Goal: Task Accomplishment & Management: Complete application form

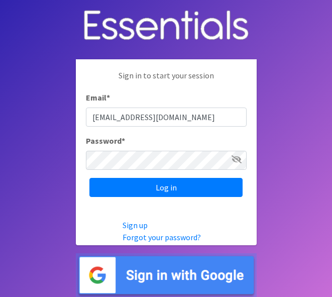
type input "[EMAIL_ADDRESS][DOMAIN_NAME]"
click at [89, 178] on input "Log in" at bounding box center [165, 187] width 153 height 19
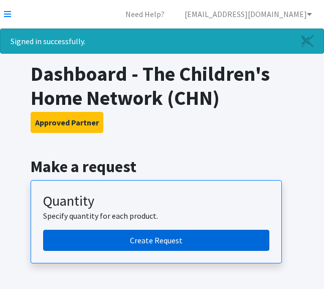
click at [144, 235] on link "Create Request" at bounding box center [156, 240] width 226 height 21
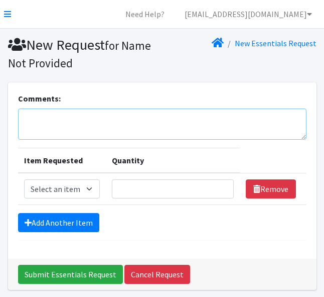
click at [40, 118] on textarea "Comments:" at bounding box center [162, 123] width 289 height 31
click at [55, 118] on textarea "Children;'s Home Network" at bounding box center [162, 123] width 289 height 31
click at [114, 119] on textarea "Children's Home Network" at bounding box center [162, 123] width 289 height 31
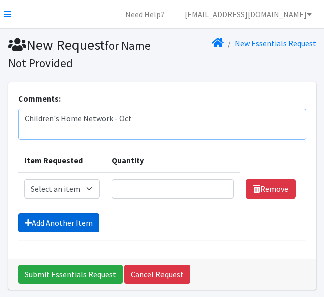
type textarea "Children's Home Network - Oct"
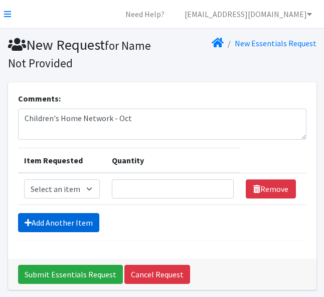
click at [74, 219] on link "Add Another Item" at bounding box center [58, 222] width 81 height 19
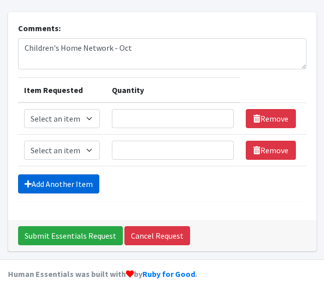
click at [64, 187] on link "Add Another Item" at bounding box center [58, 183] width 81 height 19
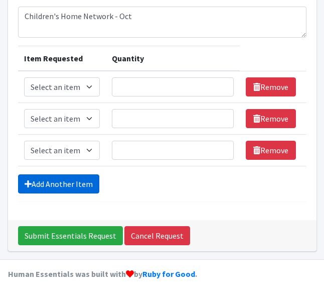
click at [65, 186] on link "Add Another Item" at bounding box center [58, 183] width 81 height 19
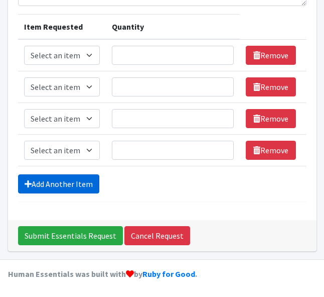
click at [64, 186] on link "Add Another Item" at bounding box center [58, 183] width 81 height 19
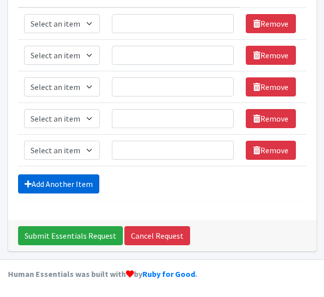
click at [64, 186] on link "Add Another Item" at bounding box center [58, 183] width 81 height 19
click at [63, 187] on link "Add Another Item" at bounding box center [58, 183] width 81 height 19
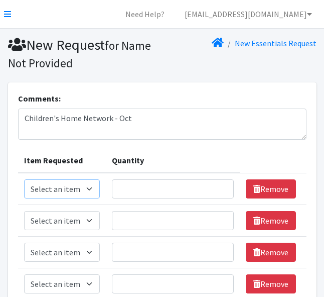
click at [89, 188] on select "Select an item Kids (Newborn) Kids (Preemie) Kids (Size 1) Kids (Size 2) Kids (…" at bounding box center [62, 188] width 76 height 19
select select "750"
click at [24, 179] on select "Select an item Kids (Newborn) Kids (Preemie) Kids (Size 1) Kids (Size 2) Kids (…" at bounding box center [62, 188] width 76 height 19
click at [92, 221] on select "Select an item Kids (Newborn) Kids (Preemie) Kids (Size 1) Kids (Size 2) Kids (…" at bounding box center [62, 220] width 76 height 19
select select "752"
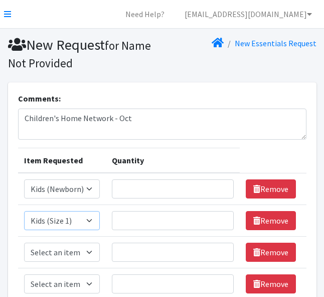
click at [24, 211] on select "Select an item Kids (Newborn) Kids (Preemie) Kids (Size 1) Kids (Size 2) Kids (…" at bounding box center [62, 220] width 76 height 19
click at [93, 255] on select "Select an item Kids (Newborn) Kids (Preemie) Kids (Size 1) Kids (Size 2) Kids (…" at bounding box center [62, 251] width 76 height 19
select select "753"
click at [24, 242] on select "Select an item Kids (Newborn) Kids (Preemie) Kids (Size 1) Kids (Size 2) Kids (…" at bounding box center [62, 251] width 76 height 19
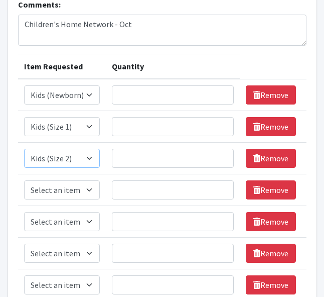
scroll to position [100, 0]
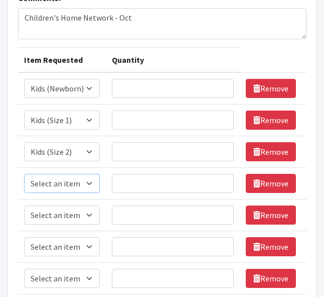
click at [88, 182] on select "Select an item Kids (Newborn) Kids (Preemie) Kids (Size 1) Kids (Size 2) Kids (…" at bounding box center [62, 183] width 76 height 19
select select "732"
click at [24, 174] on select "Select an item Kids (Newborn) Kids (Preemie) Kids (Size 1) Kids (Size 2) Kids (…" at bounding box center [62, 183] width 76 height 19
click at [89, 214] on select "Select an item Kids (Newborn) Kids (Preemie) Kids (Size 1) Kids (Size 2) Kids (…" at bounding box center [62, 214] width 76 height 19
select select "739"
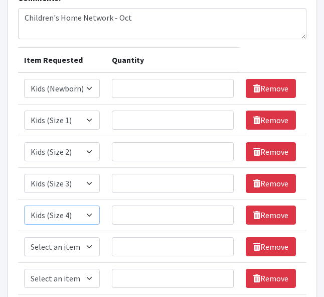
click at [24, 205] on select "Select an item Kids (Newborn) Kids (Preemie) Kids (Size 1) Kids (Size 2) Kids (…" at bounding box center [62, 214] width 76 height 19
click at [90, 245] on select "Select an item Kids (Newborn) Kids (Preemie) Kids (Size 1) Kids (Size 2) Kids (…" at bounding box center [62, 246] width 76 height 19
click at [24, 237] on select "Select an item Kids (Newborn) Kids (Preemie) Kids (Size 1) Kids (Size 2) Kids (…" at bounding box center [62, 246] width 76 height 19
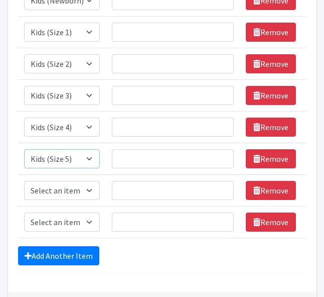
scroll to position [201, 0]
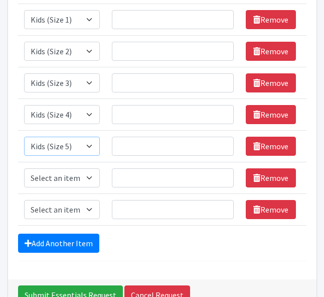
click at [90, 145] on select "Select an item Kids (Newborn) Kids (Preemie) Kids (Size 1) Kids (Size 2) Kids (…" at bounding box center [62, 146] width 76 height 19
select select "742"
click at [24, 137] on select "Select an item Kids (Newborn) Kids (Preemie) Kids (Size 1) Kids (Size 2) Kids (…" at bounding box center [62, 146] width 76 height 19
click at [92, 177] on select "Select an item Kids (Newborn) Kids (Preemie) Kids (Size 1) Kids (Size 2) Kids (…" at bounding box center [62, 177] width 76 height 19
select select "756"
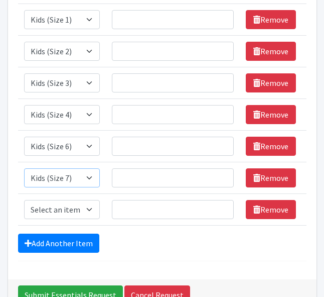
click at [24, 168] on select "Select an item Kids (Newborn) Kids (Preemie) Kids (Size 1) Kids (Size 2) Kids (…" at bounding box center [62, 177] width 76 height 19
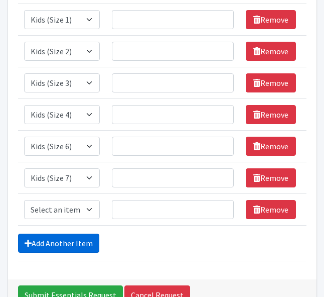
click at [70, 238] on link "Add Another Item" at bounding box center [58, 242] width 81 height 19
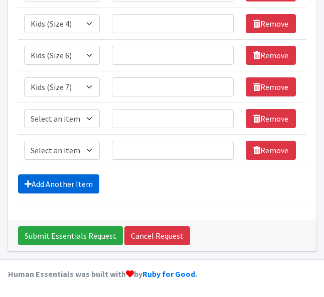
click at [61, 187] on link "Add Another Item" at bounding box center [58, 183] width 81 height 19
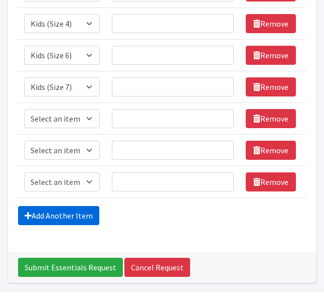
scroll to position [323, 0]
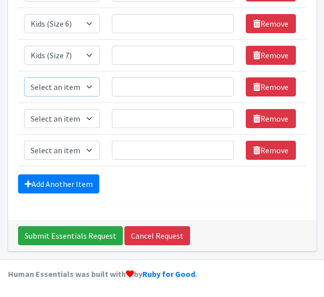
click at [92, 86] on select "Select an item Kids (Newborn) Kids (Preemie) Kids (Size 1) Kids (Size 2) Kids (…" at bounding box center [62, 86] width 76 height 19
select select "748"
click at [24, 77] on select "Select an item Kids (Newborn) Kids (Preemie) Kids (Size 1) Kids (Size 2) Kids (…" at bounding box center [62, 86] width 76 height 19
click at [92, 117] on select "Select an item Kids (Newborn) Kids (Preemie) Kids (Size 1) Kids (Size 2) Kids (…" at bounding box center [62, 118] width 76 height 19
select select "1352"
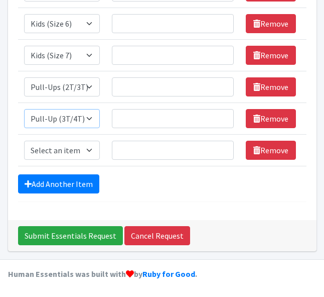
click at [24, 109] on select "Select an item Kids (Newborn) Kids (Preemie) Kids (Size 1) Kids (Size 2) Kids (…" at bounding box center [62, 118] width 76 height 19
click at [93, 150] on select "Select an item Kids (Newborn) Kids (Preemie) Kids (Size 1) Kids (Size 2) Kids (…" at bounding box center [62, 150] width 76 height 19
select select "731"
click at [24, 141] on select "Select an item Kids (Newborn) Kids (Preemie) Kids (Size 1) Kids (Size 2) Kids (…" at bounding box center [62, 150] width 76 height 19
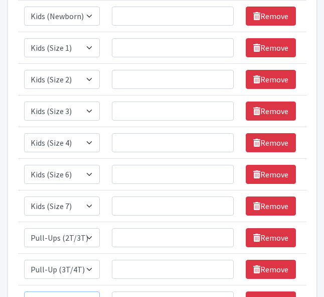
scroll to position [22, 0]
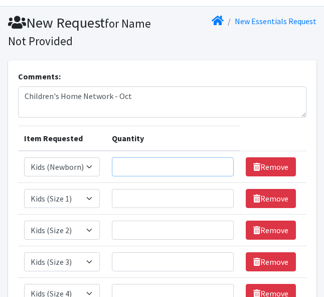
click at [133, 163] on input "Quantity" at bounding box center [173, 166] width 122 height 19
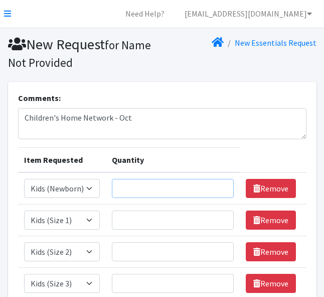
scroll to position [0, 0]
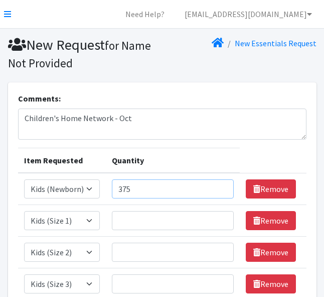
type input "375"
click at [140, 216] on input "Quantity" at bounding box center [173, 220] width 122 height 19
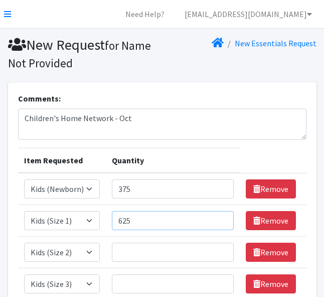
type input "625"
click at [137, 246] on input "Quantity" at bounding box center [173, 251] width 122 height 19
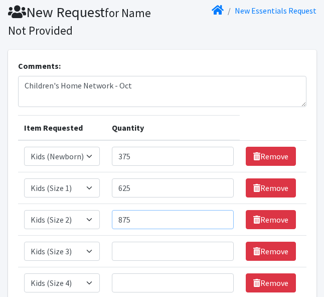
scroll to position [50, 0]
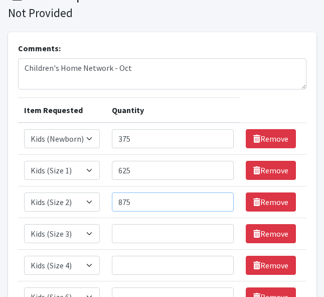
type input "875"
click at [129, 229] on input "Quantity" at bounding box center [173, 233] width 122 height 19
type input "975"
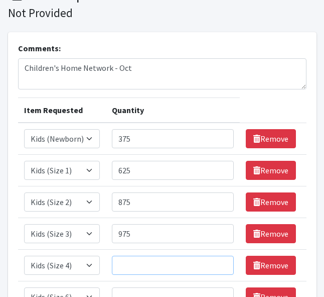
click at [118, 263] on input "Quantity" at bounding box center [173, 265] width 122 height 19
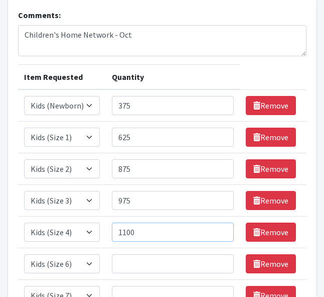
scroll to position [100, 0]
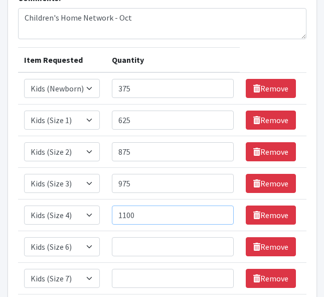
type input "1100"
click at [131, 248] on input "Quantity" at bounding box center [173, 246] width 122 height 19
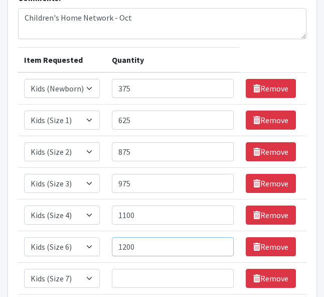
scroll to position [151, 0]
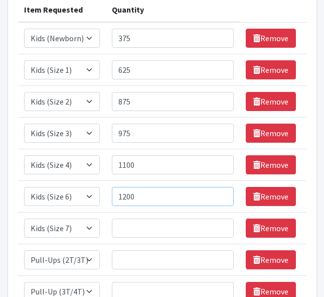
type input "1200"
click at [144, 223] on input "Quantity" at bounding box center [173, 227] width 122 height 19
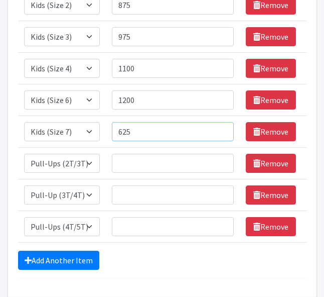
scroll to position [251, 0]
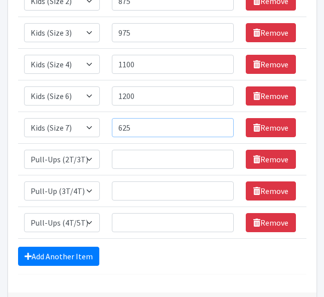
type input "625"
click at [136, 160] on input "Quantity" at bounding box center [173, 159] width 122 height 19
type input "725"
click at [122, 194] on input "Quantity" at bounding box center [173, 190] width 122 height 19
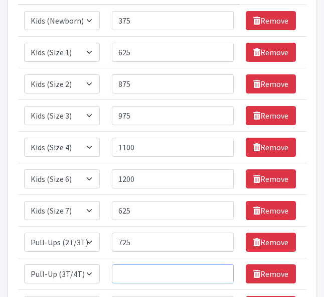
scroll to position [151, 0]
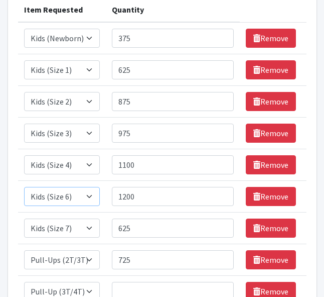
click at [91, 196] on select "Select an item Kids (Newborn) Kids (Preemie) Kids (Size 1) Kids (Size 2) Kids (…" at bounding box center [62, 196] width 76 height 19
select select "740"
click at [24, 187] on select "Select an item Kids (Newborn) Kids (Preemie) Kids (Size 1) Kids (Size 2) Kids (…" at bounding box center [62, 196] width 76 height 19
click at [90, 226] on select "Select an item Kids (Newborn) Kids (Preemie) Kids (Size 1) Kids (Size 2) Kids (…" at bounding box center [62, 227] width 76 height 19
select select "742"
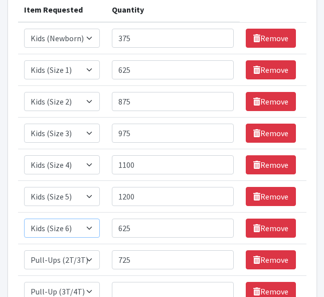
click at [24, 218] on select "Select an item Kids (Newborn) Kids (Preemie) Kids (Size 1) Kids (Size 2) Kids (…" at bounding box center [62, 227] width 76 height 19
click at [91, 259] on select "Select an item Kids (Newborn) Kids (Preemie) Kids (Size 1) Kids (Size 2) Kids (…" at bounding box center [62, 259] width 76 height 19
select select "756"
click at [24, 250] on select "Select an item Kids (Newborn) Kids (Preemie) Kids (Size 1) Kids (Size 2) Kids (…" at bounding box center [62, 259] width 76 height 19
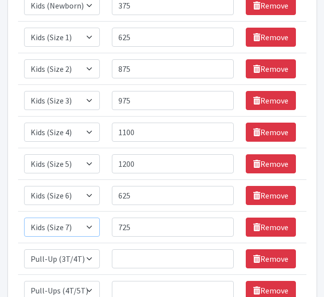
scroll to position [201, 0]
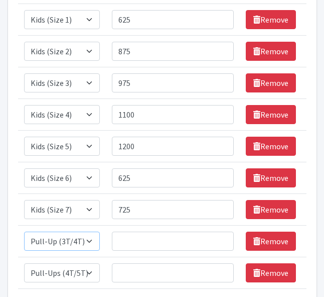
click at [89, 240] on select "Select an item Kids (Newborn) Kids (Preemie) Kids (Size 1) Kids (Size 2) Kids (…" at bounding box center [62, 240] width 76 height 19
select select "748"
click at [24, 231] on select "Select an item Kids (Newborn) Kids (Preemie) Kids (Size 1) Kids (Size 2) Kids (…" at bounding box center [62, 240] width 76 height 19
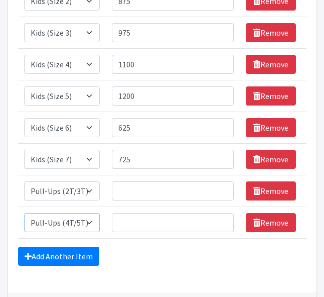
click at [89, 220] on select "Select an item Kids (Newborn) Kids (Preemie) Kids (Size 1) Kids (Size 2) Kids (…" at bounding box center [62, 222] width 76 height 19
select select "1352"
click at [24, 213] on select "Select an item Kids (Newborn) Kids (Preemie) Kids (Size 1) Kids (Size 2) Kids (…" at bounding box center [62, 222] width 76 height 19
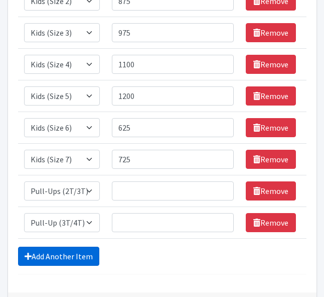
click at [71, 254] on link "Add Another Item" at bounding box center [58, 255] width 81 height 19
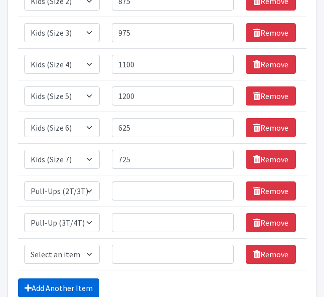
scroll to position [355, 0]
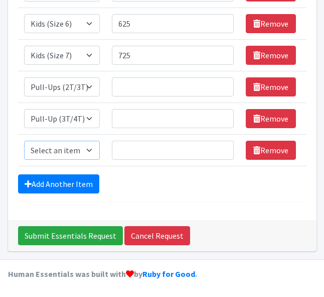
click at [90, 151] on select "Select an item Kids (Newborn) Kids (Preemie) Kids (Size 1) Kids (Size 2) Kids (…" at bounding box center [62, 150] width 76 height 19
select select "731"
click at [24, 141] on select "Select an item Kids (Newborn) Kids (Preemie) Kids (Size 1) Kids (Size 2) Kids (…" at bounding box center [62, 150] width 76 height 19
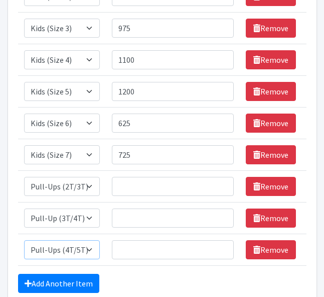
scroll to position [255, 0]
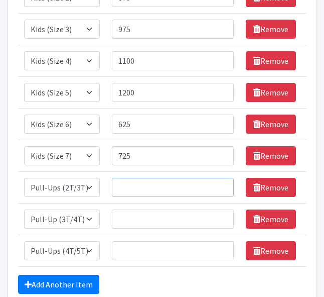
click at [122, 182] on input "Quantity" at bounding box center [173, 187] width 122 height 19
type input "1100"
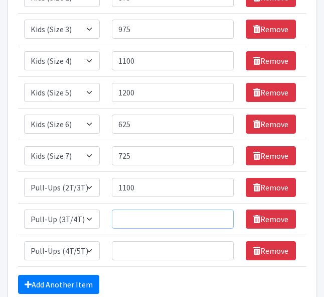
click at [123, 218] on input "Quantity" at bounding box center [173, 218] width 122 height 19
type input "1350"
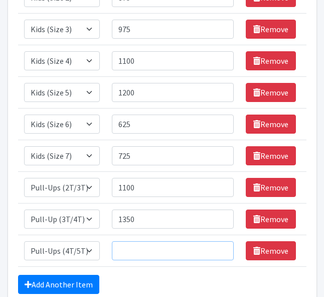
click at [137, 246] on input "Quantity" at bounding box center [173, 250] width 122 height 19
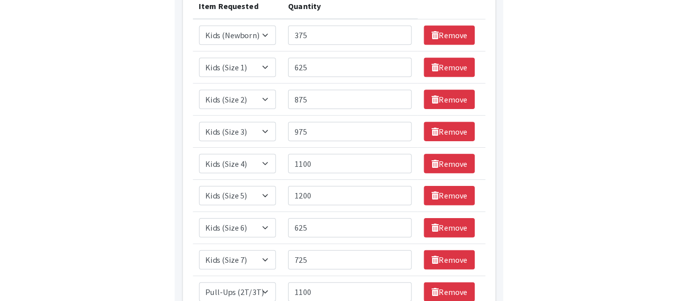
scroll to position [54, 0]
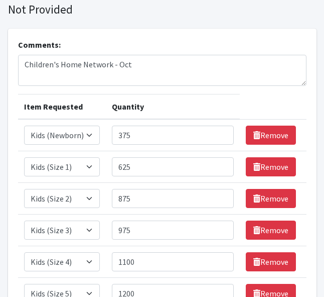
type input "1600"
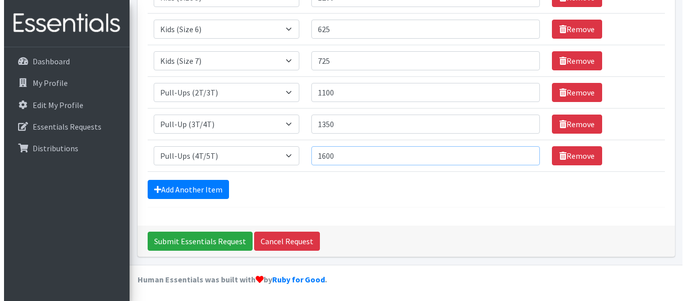
scroll to position [334, 0]
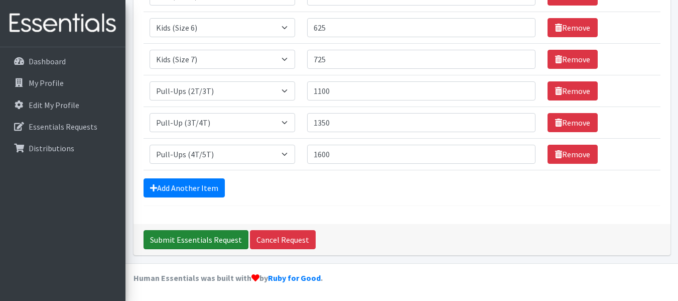
click at [197, 239] on input "Submit Essentials Request" at bounding box center [196, 239] width 105 height 19
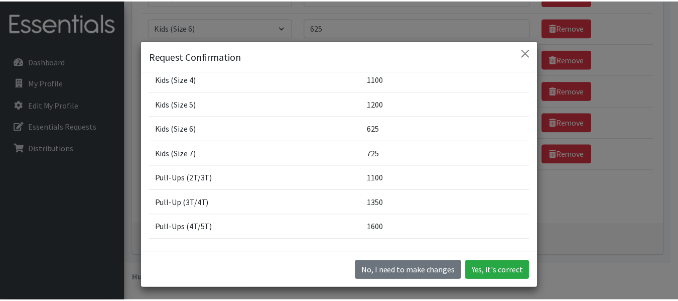
scroll to position [175, 0]
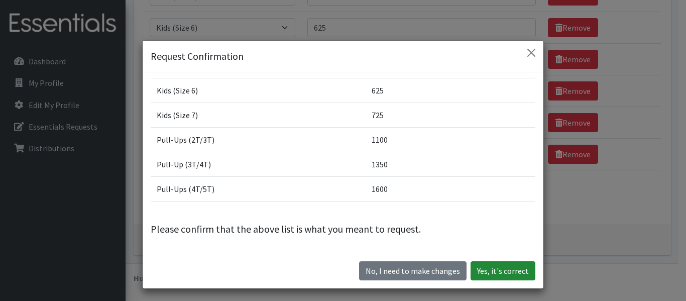
click at [324, 269] on button "Yes, it's correct" at bounding box center [502, 270] width 65 height 19
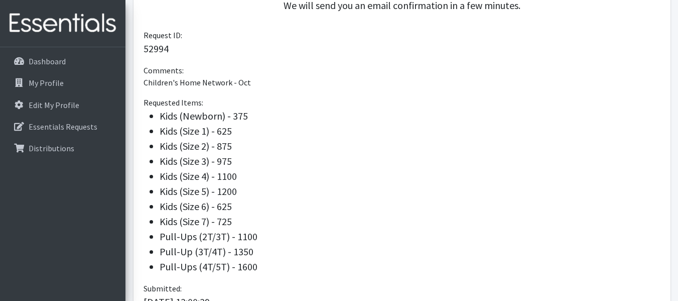
scroll to position [276, 0]
